Goal: Transaction & Acquisition: Purchase product/service

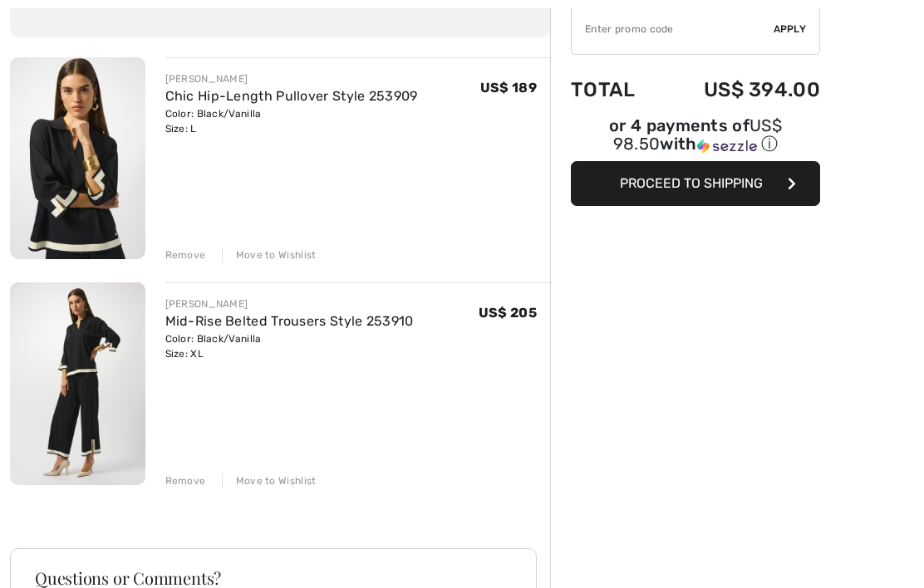
scroll to position [160, 0]
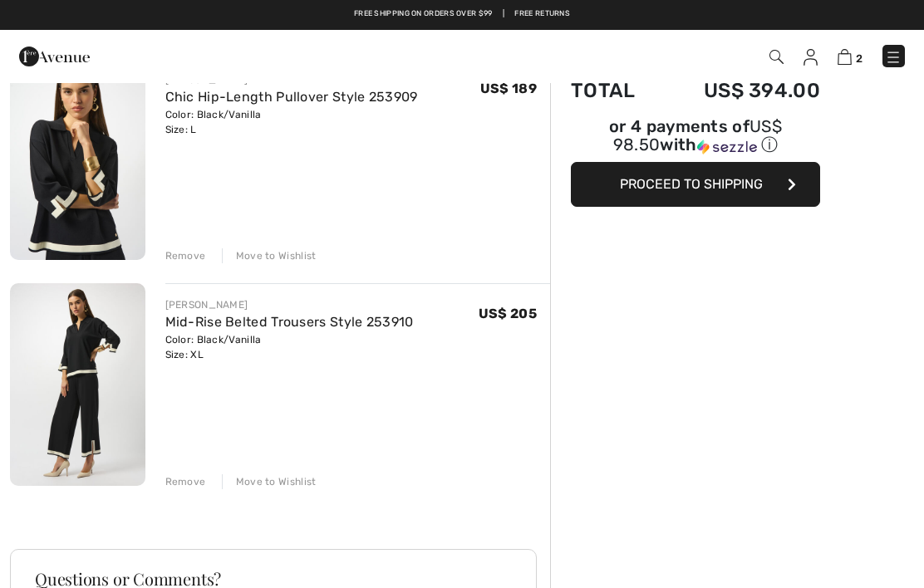
click at [180, 487] on div "Remove" at bounding box center [185, 481] width 41 height 15
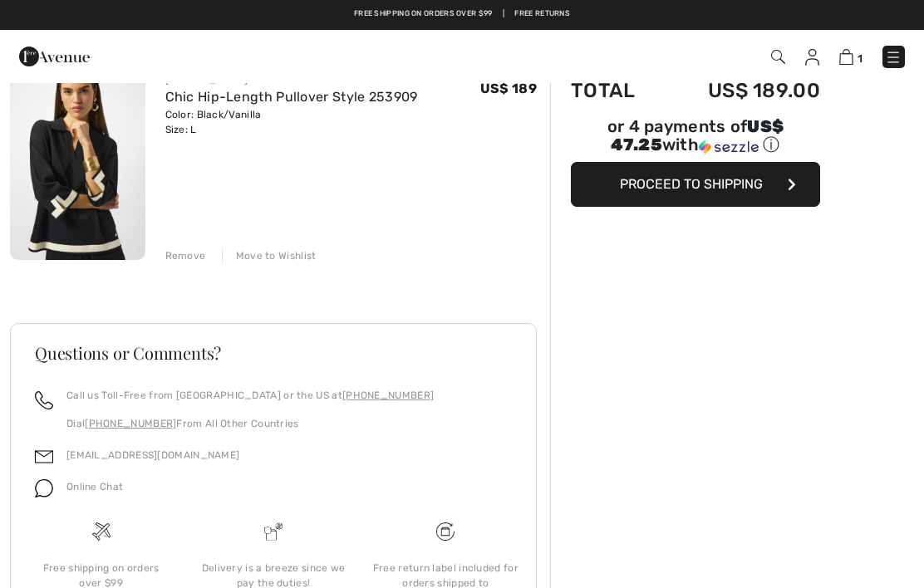
click at [197, 264] on div "JOSEPH RIBKOFF Chic Hip-Length Pullover Style 253909 Color: Black/Vanilla Size:…" at bounding box center [280, 381] width 540 height 646
click at [186, 260] on div "Remove" at bounding box center [185, 255] width 41 height 15
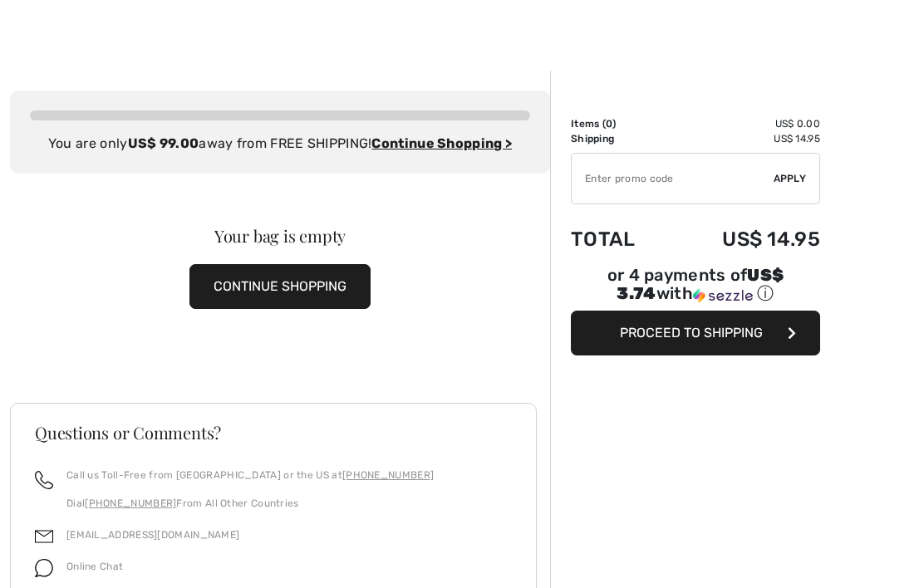
scroll to position [0, 0]
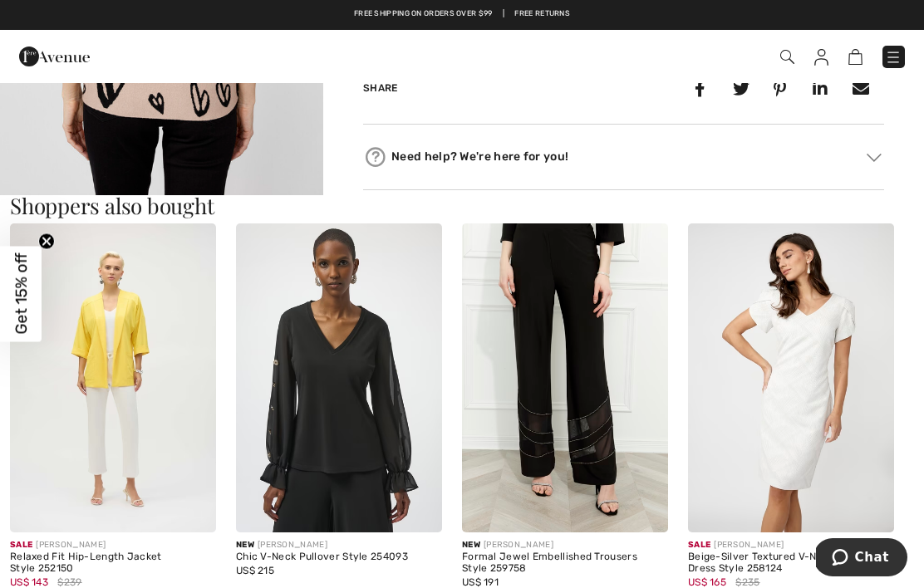
scroll to position [1368, 0]
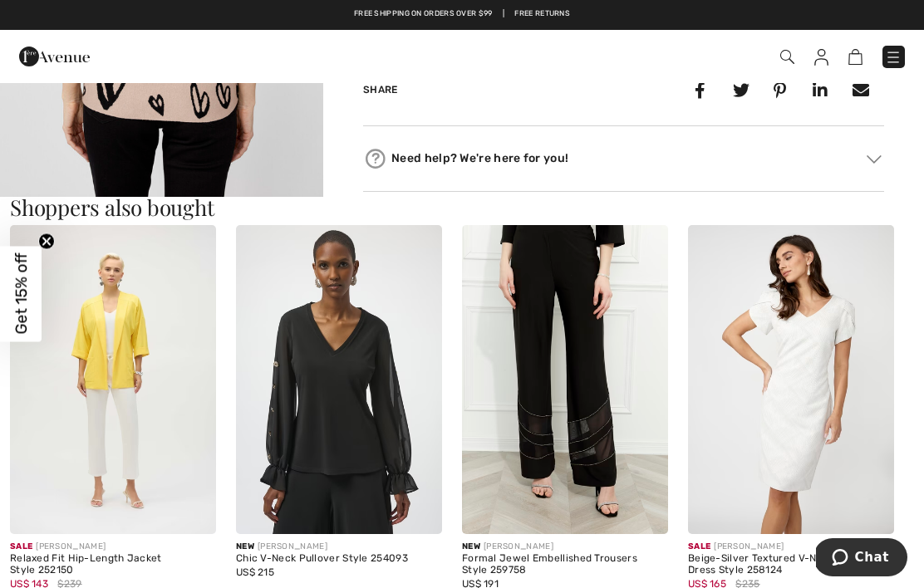
click at [617, 378] on img at bounding box center [565, 379] width 206 height 309
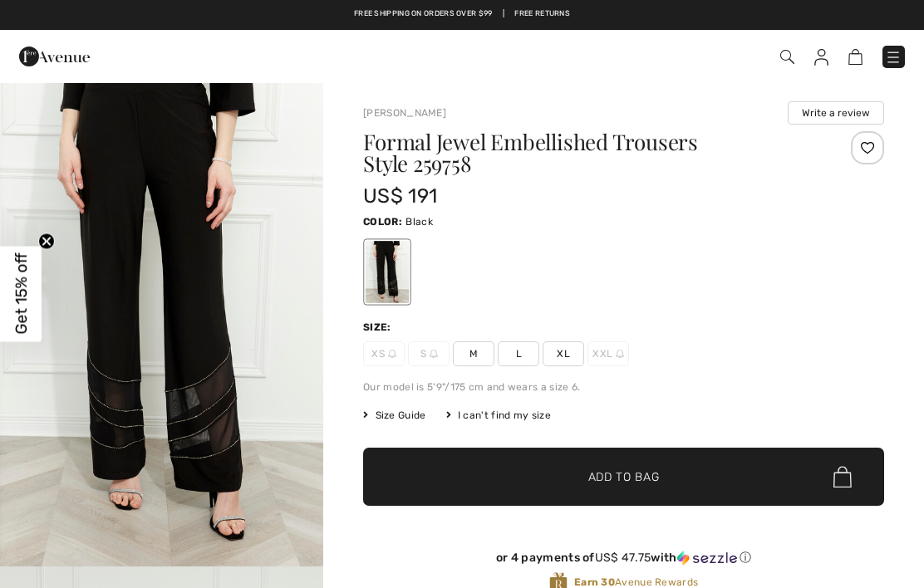
checkbox input "true"
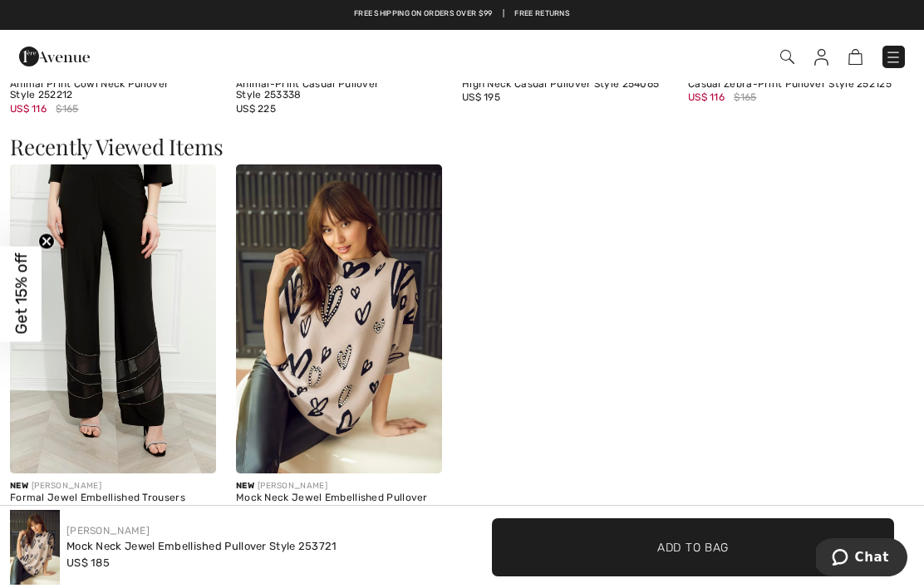
scroll to position [2262, 0]
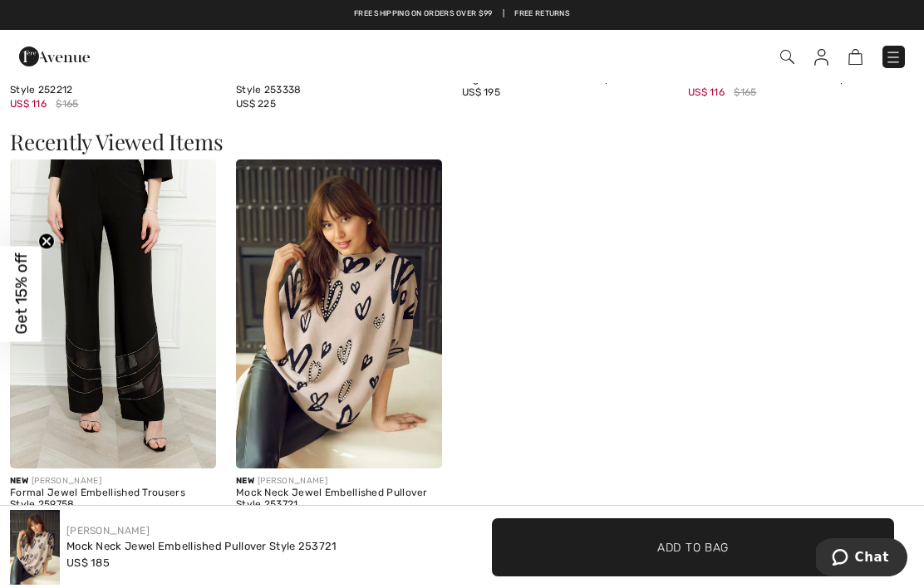
click at [348, 354] on img at bounding box center [339, 314] width 206 height 309
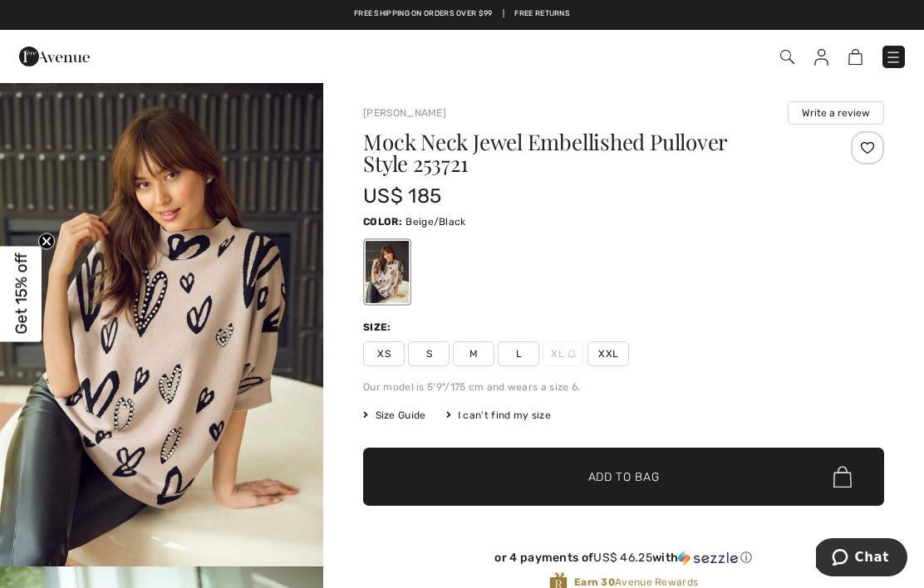
click at [560, 361] on span "XL" at bounding box center [564, 354] width 42 height 25
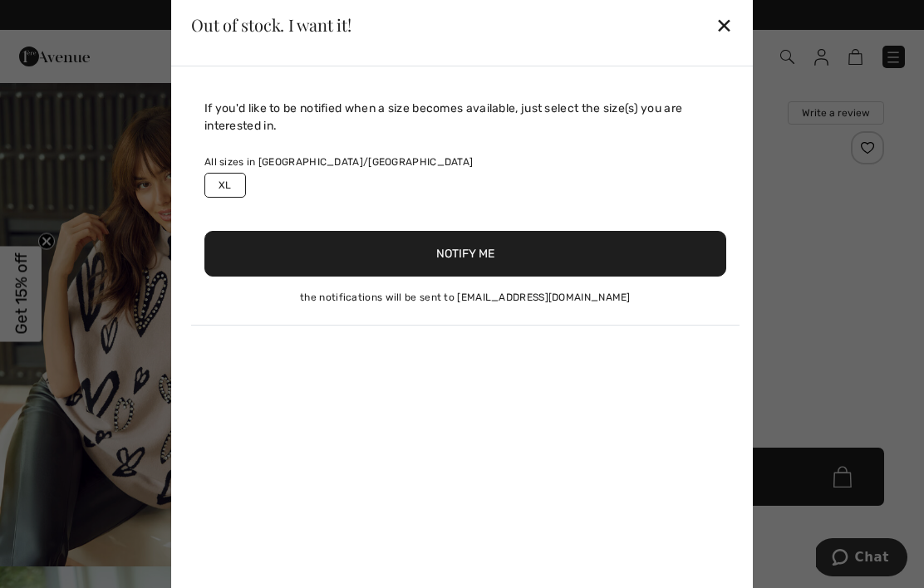
click at [528, 256] on button "Notify Me" at bounding box center [465, 254] width 522 height 46
